Goal: Transaction & Acquisition: Purchase product/service

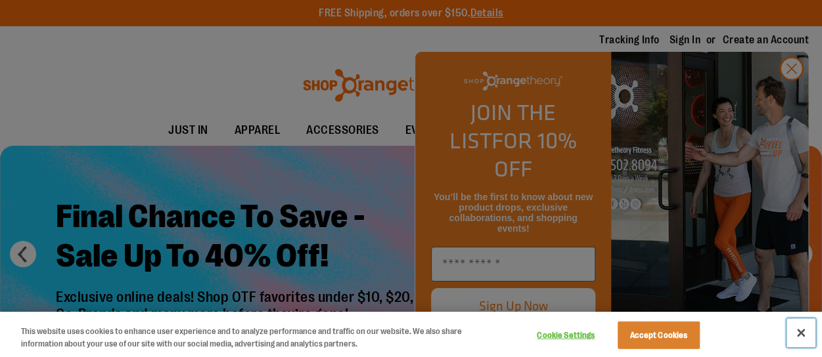
click at [804, 333] on button "Close" at bounding box center [800, 333] width 29 height 29
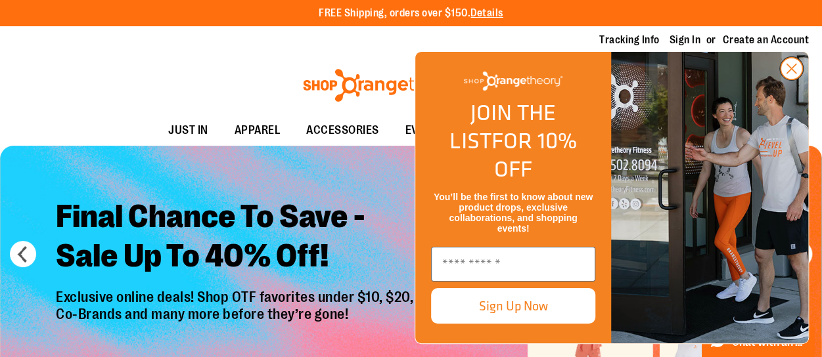
click at [791, 79] on circle "Close dialog" at bounding box center [791, 69] width 22 height 22
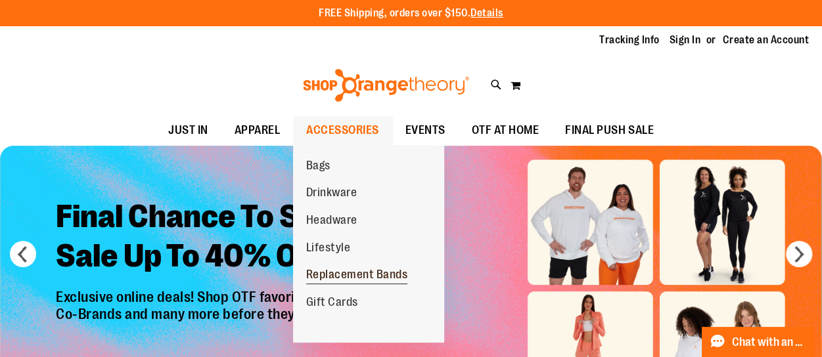
click at [345, 279] on span "Replacement Bands" at bounding box center [357, 276] width 102 height 16
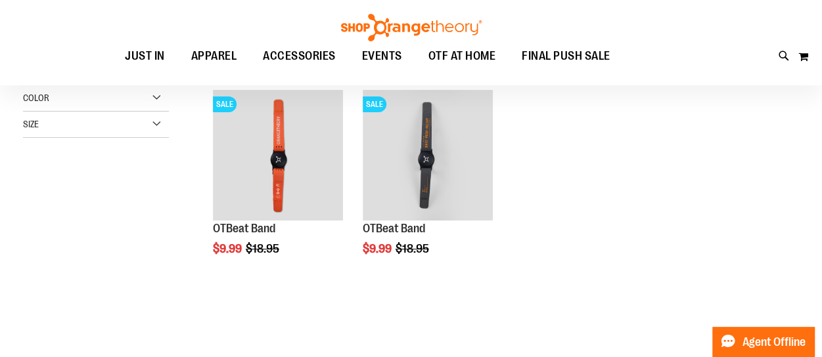
scroll to position [14, 0]
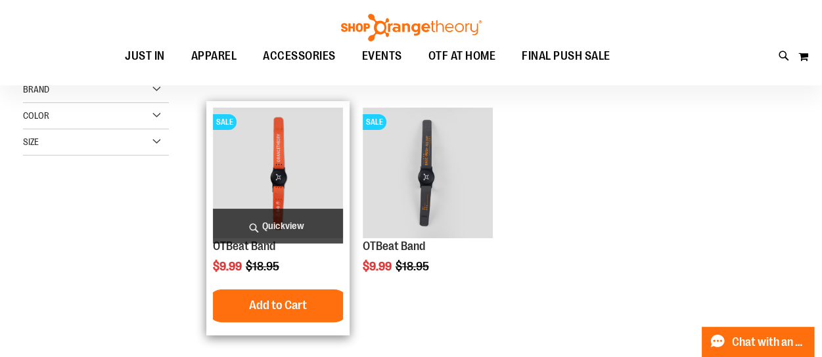
click at [304, 140] on img "product" at bounding box center [278, 173] width 131 height 131
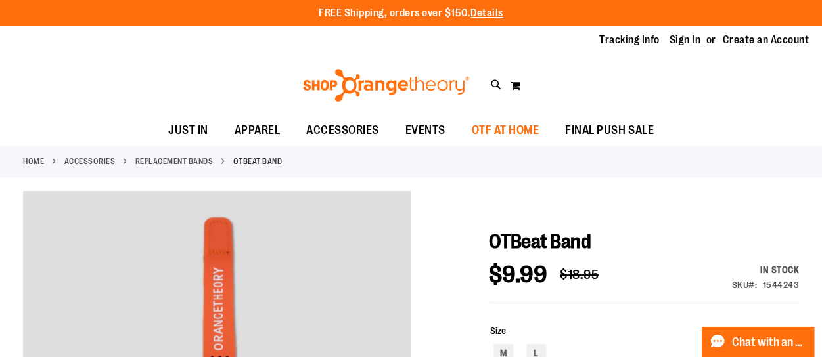
click at [507, 124] on span "OTF AT HOME" at bounding box center [506, 131] width 68 height 30
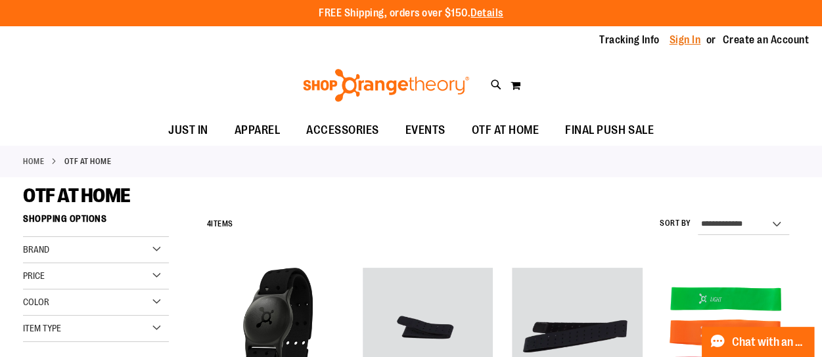
click at [683, 40] on link "Sign In" at bounding box center [685, 40] width 32 height 14
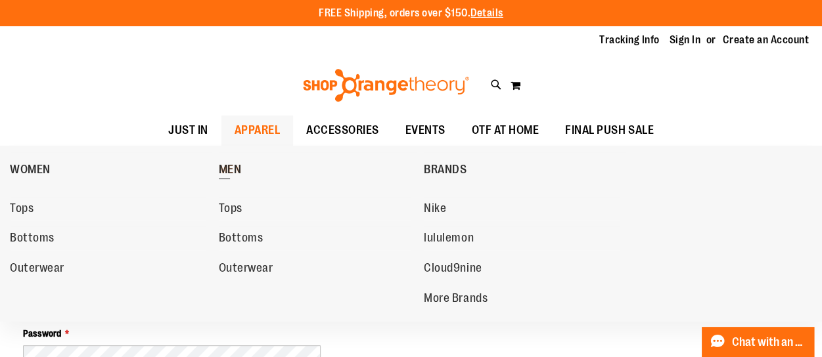
scroll to position [72, 0]
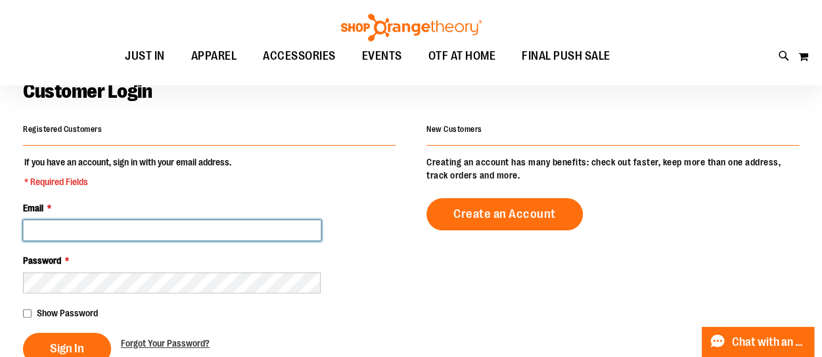
click at [200, 227] on input "Email *" at bounding box center [172, 230] width 298 height 21
type input "**********"
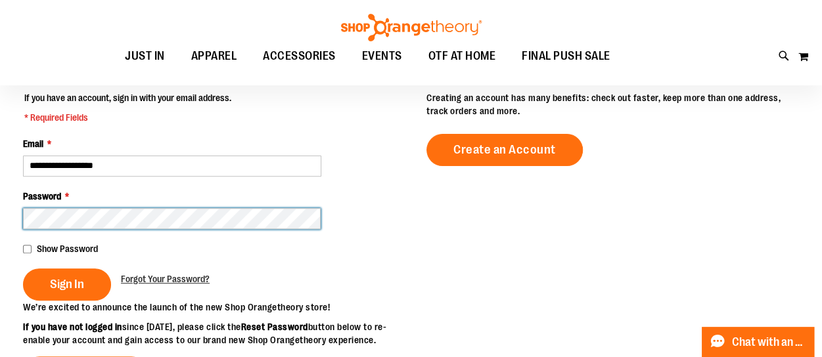
scroll to position [139, 0]
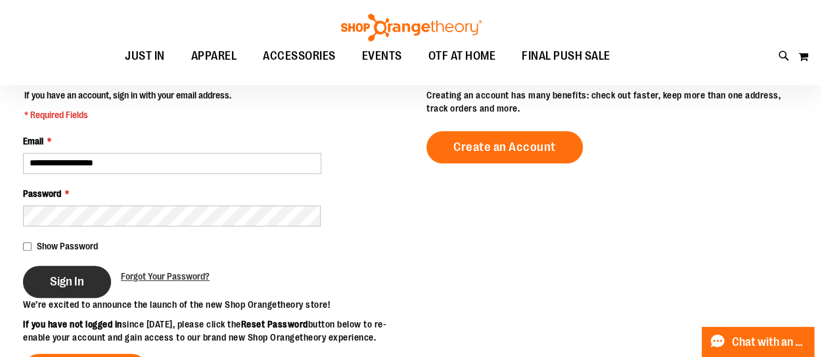
click at [51, 275] on span "Sign In" at bounding box center [67, 282] width 34 height 14
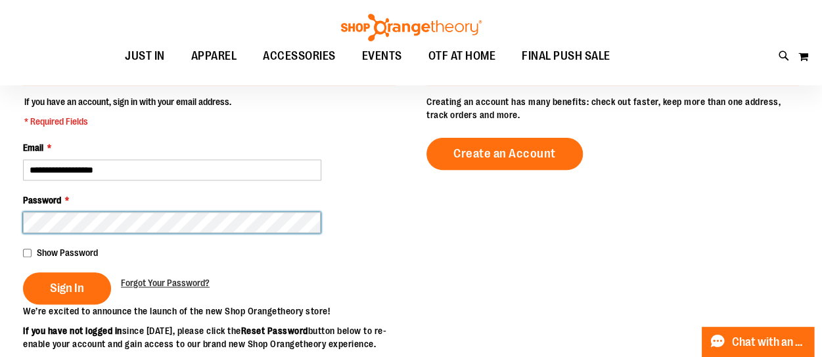
scroll to position [169, 0]
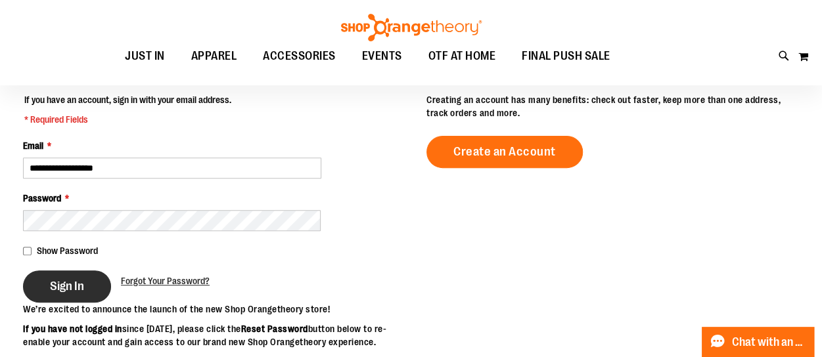
click at [66, 298] on button "Sign In" at bounding box center [67, 287] width 88 height 32
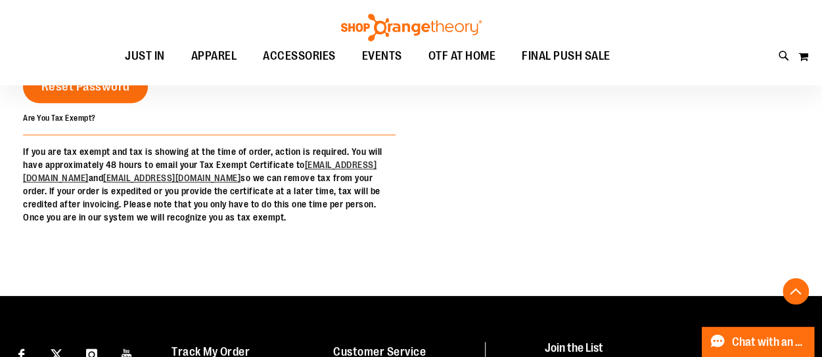
scroll to position [466, 0]
